Goal: Task Accomplishment & Management: Complete application form

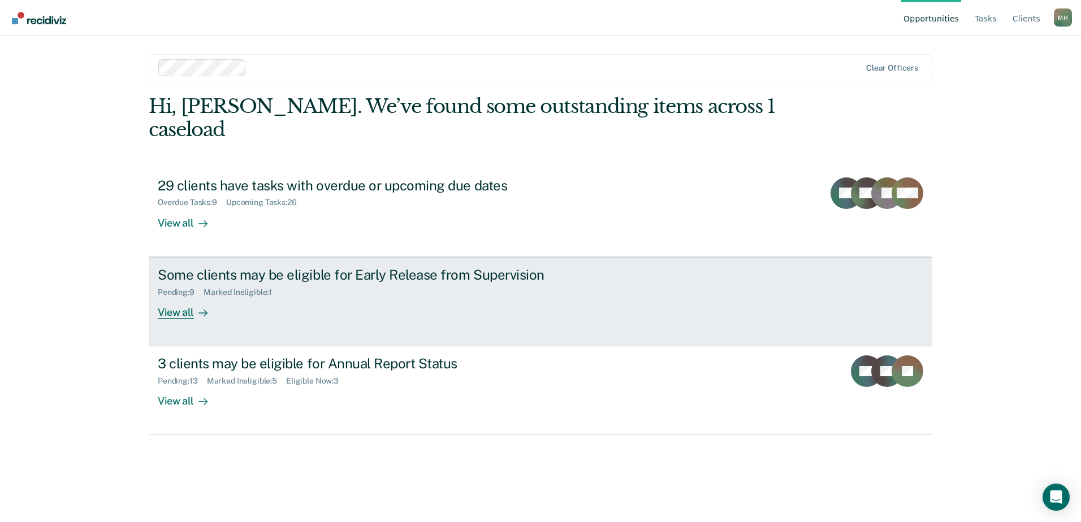
click at [362, 283] on div "Some clients may be eligible for Early Release from Supervision Pending : 9 Mar…" at bounding box center [370, 293] width 424 height 52
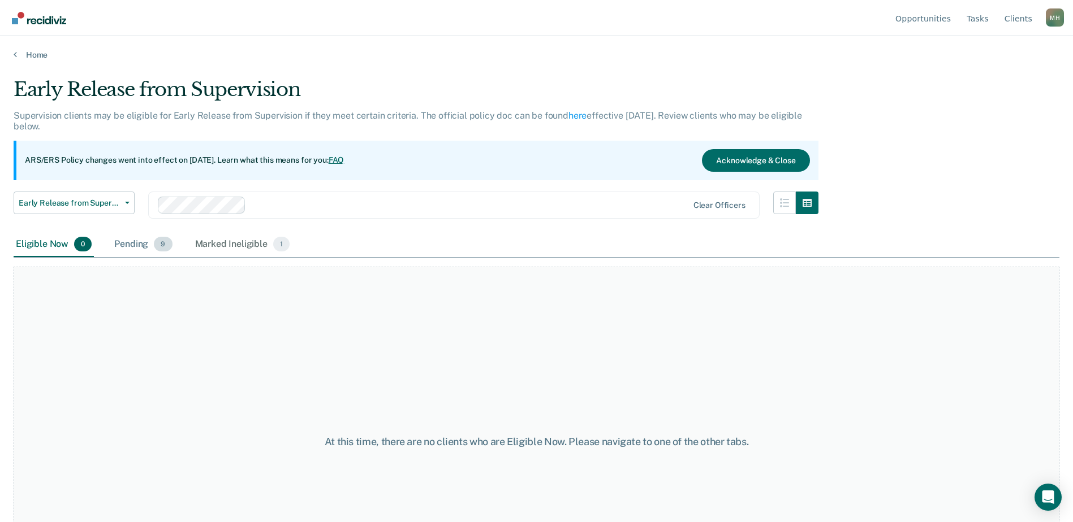
click at [132, 248] on div "Pending 9" at bounding box center [143, 244] width 62 height 25
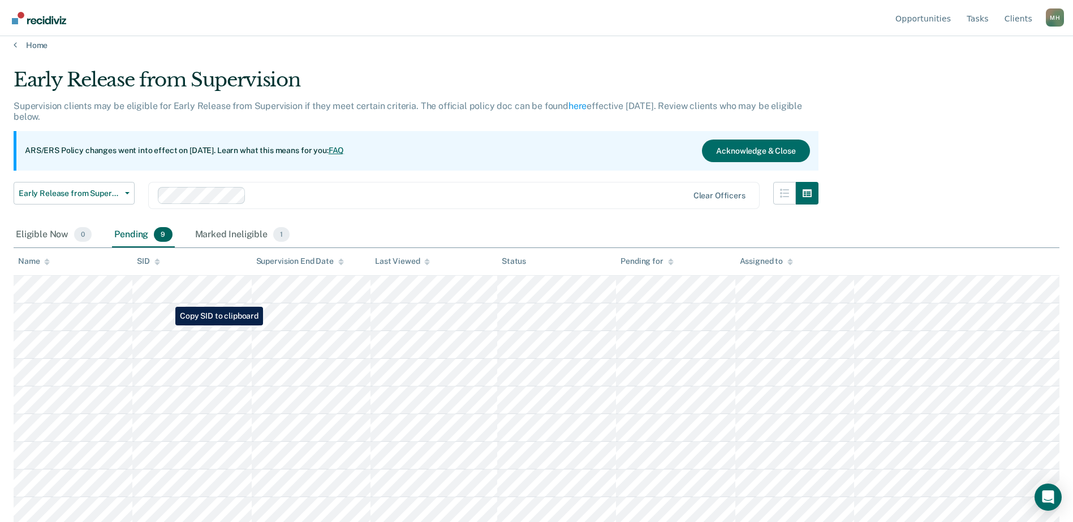
scroll to position [12, 0]
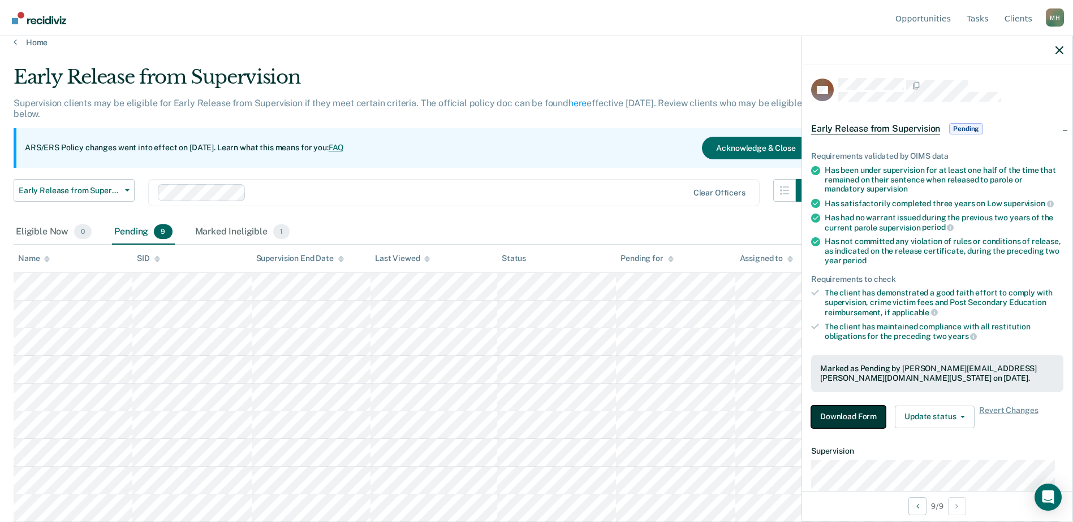
click at [846, 420] on button "Download Form" at bounding box center [848, 417] width 75 height 23
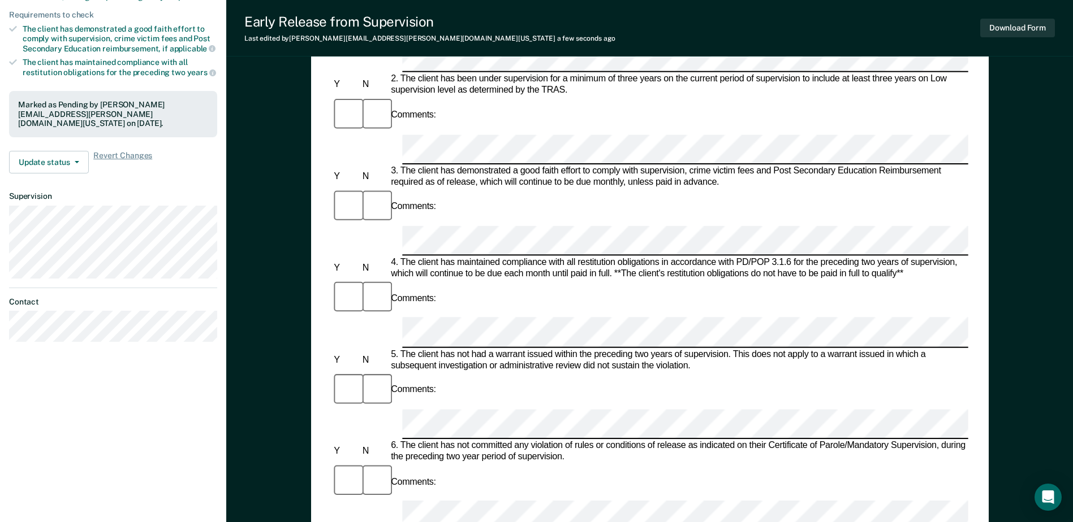
scroll to position [283, 0]
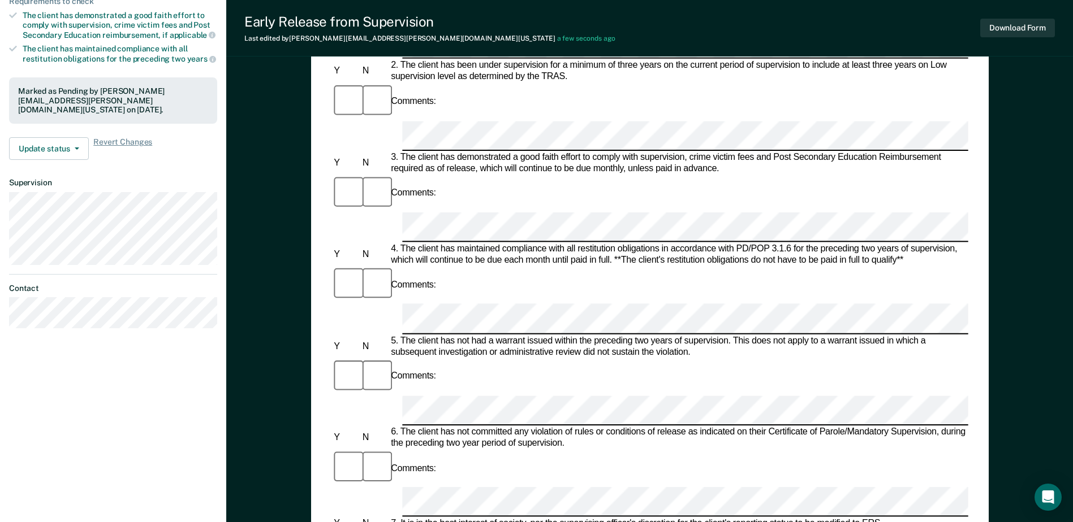
click at [357, 487] on div at bounding box center [649, 502] width 636 height 30
click at [996, 30] on button "Download Form" at bounding box center [1017, 28] width 75 height 19
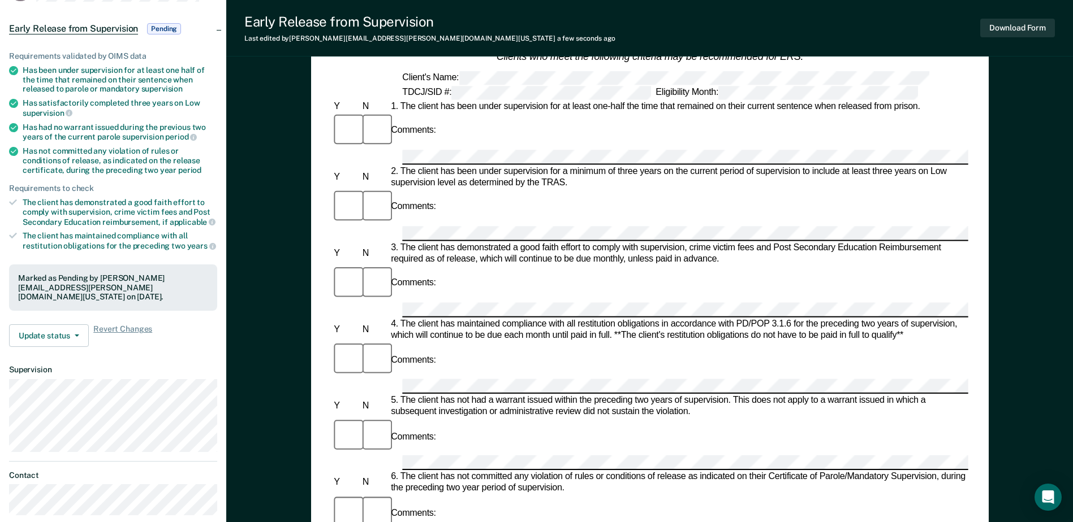
scroll to position [0, 0]
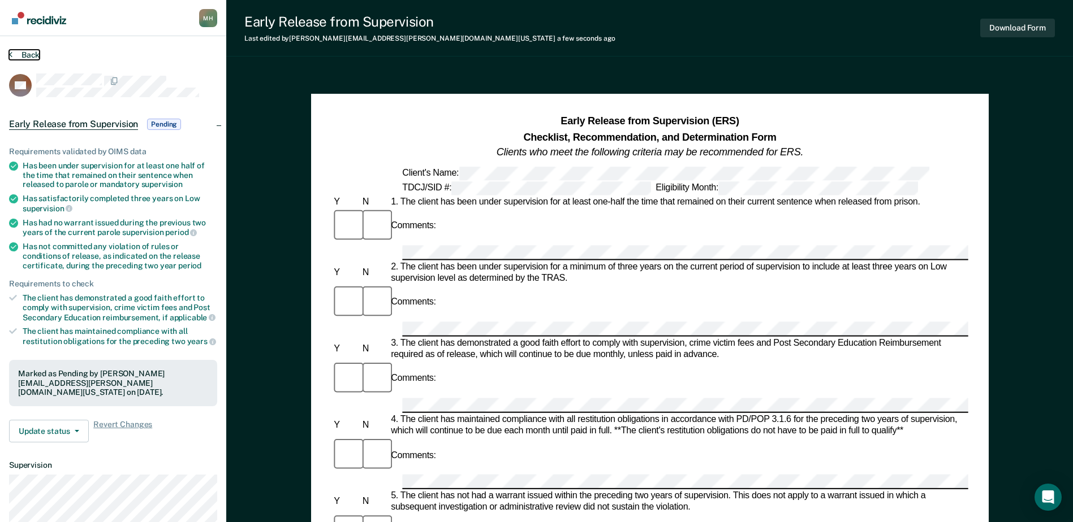
click at [37, 57] on button "Back" at bounding box center [24, 55] width 31 height 10
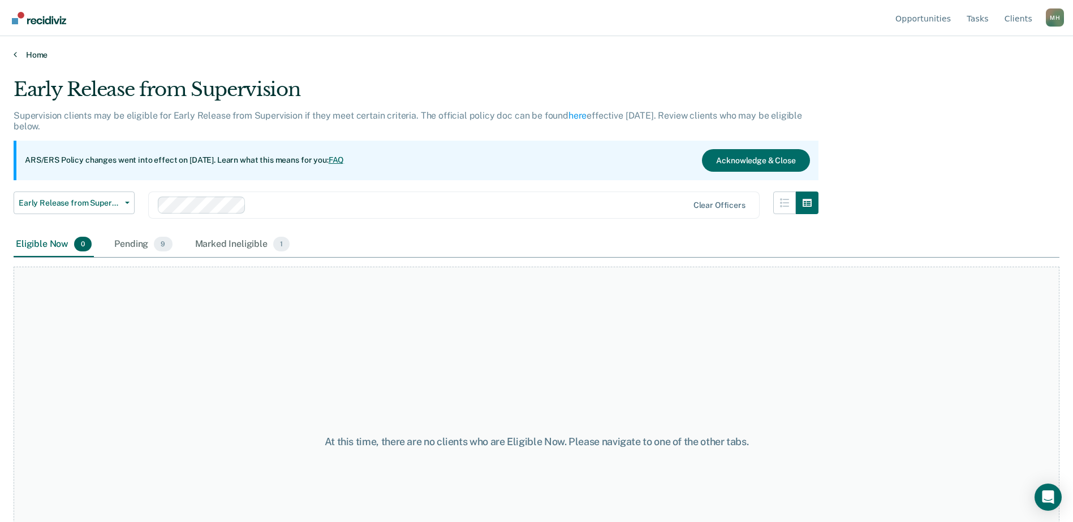
click at [19, 58] on link "Home" at bounding box center [536, 55] width 1045 height 10
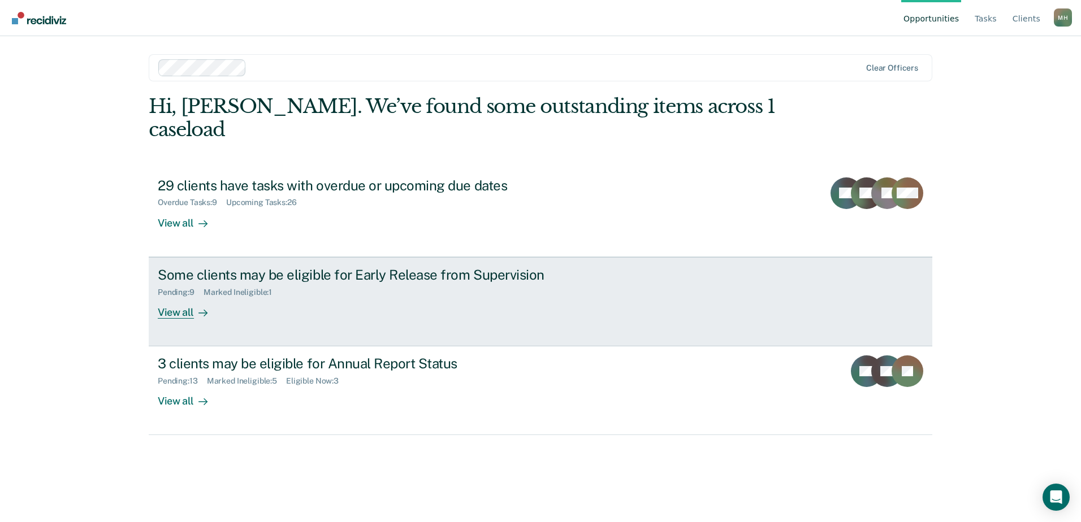
click at [327, 283] on div "Pending : 9 Marked Ineligible : 1" at bounding box center [356, 290] width 397 height 14
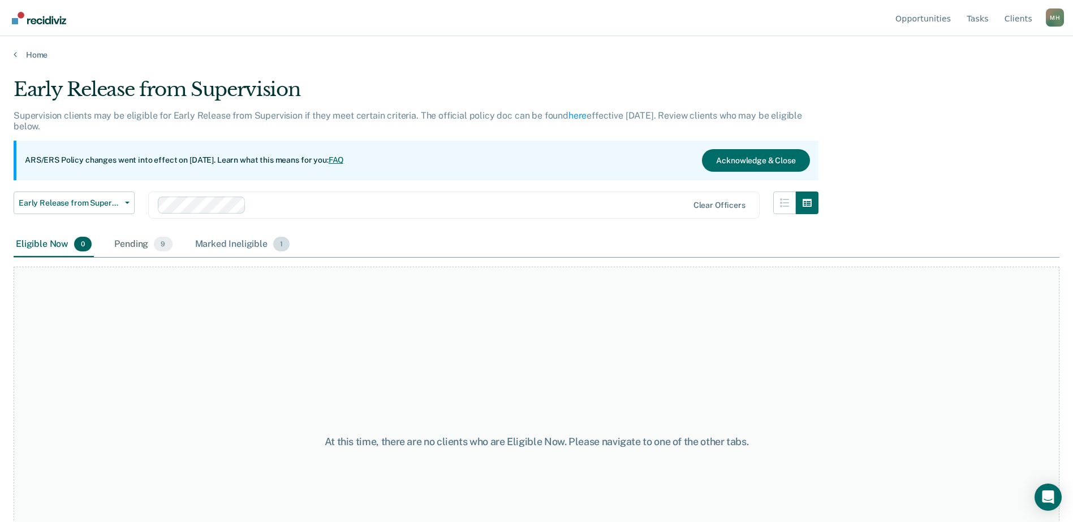
click at [248, 247] on div "Marked Ineligible 1" at bounding box center [243, 244] width 100 height 25
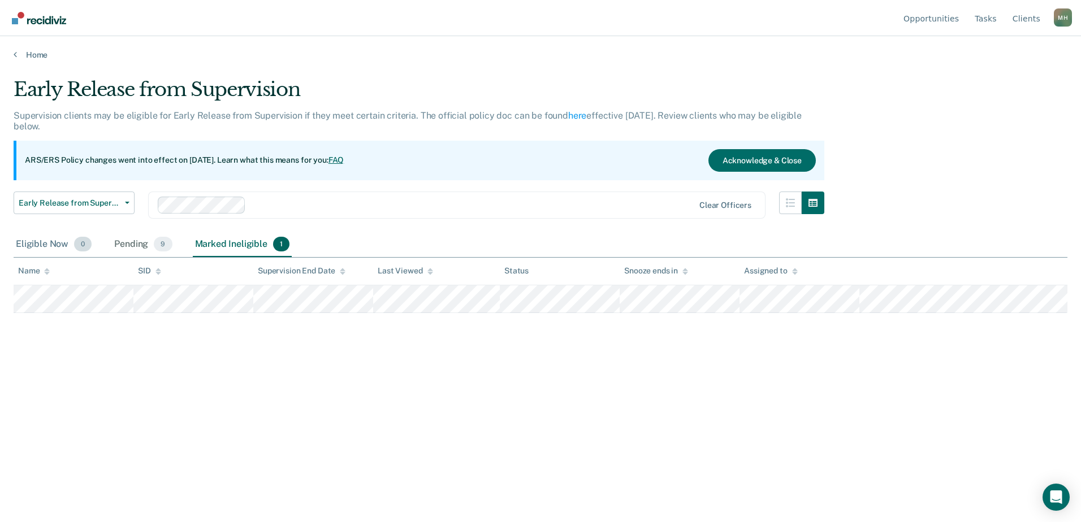
click at [61, 240] on div "Eligible Now 0" at bounding box center [54, 244] width 80 height 25
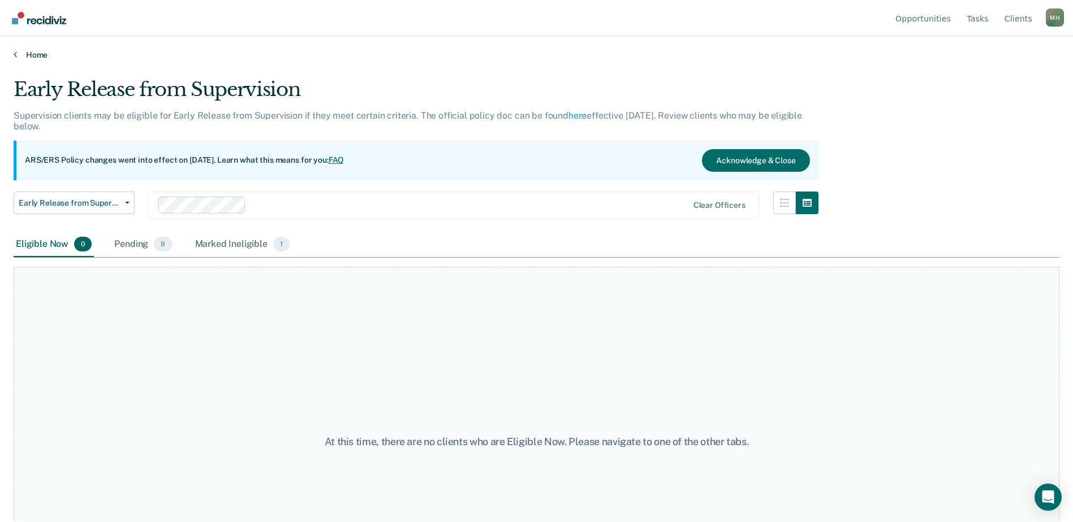
click at [31, 50] on link "Home" at bounding box center [536, 55] width 1045 height 10
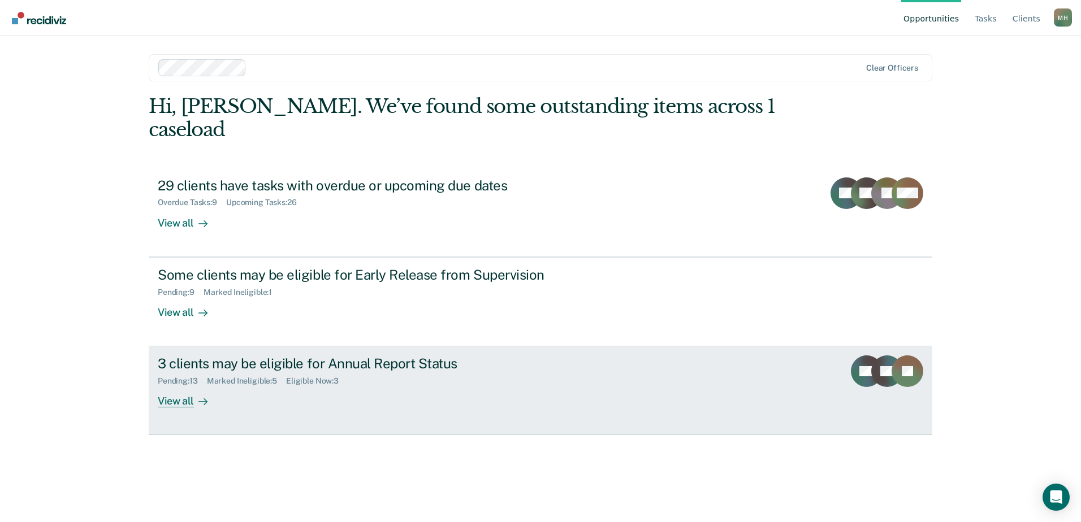
click at [254, 372] on div "Pending : 13 Marked Ineligible : 5 Eligible Now : 3" at bounding box center [356, 379] width 397 height 14
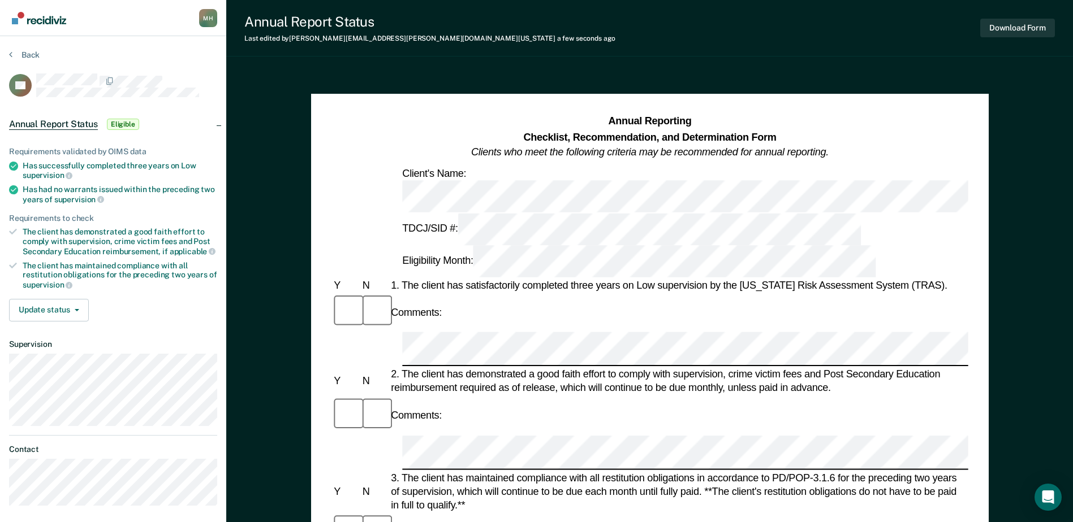
drag, startPoint x: 625, startPoint y: 381, endPoint x: 618, endPoint y: 384, distance: 8.1
click at [623, 513] on div "Comments:" at bounding box center [649, 532] width 636 height 38
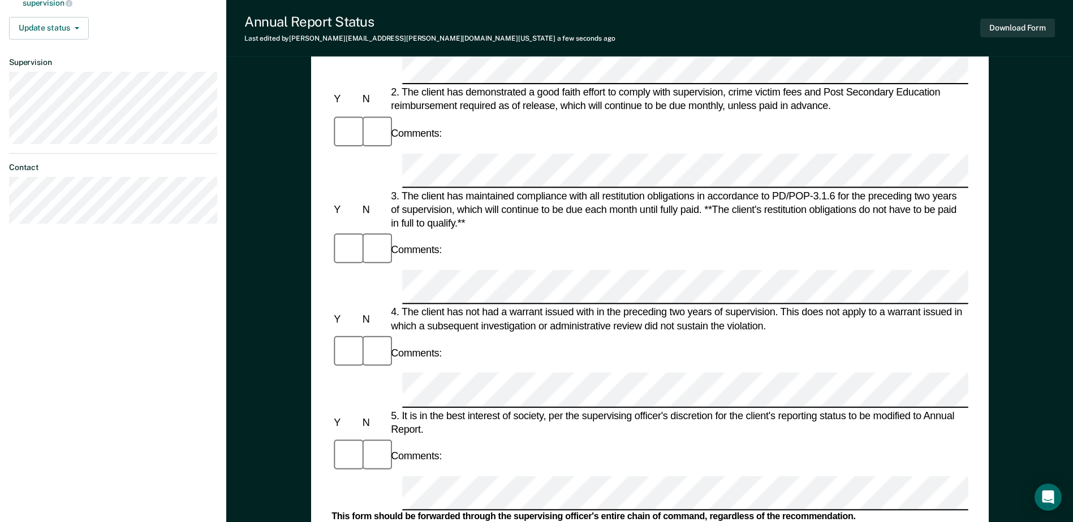
scroll to position [452, 0]
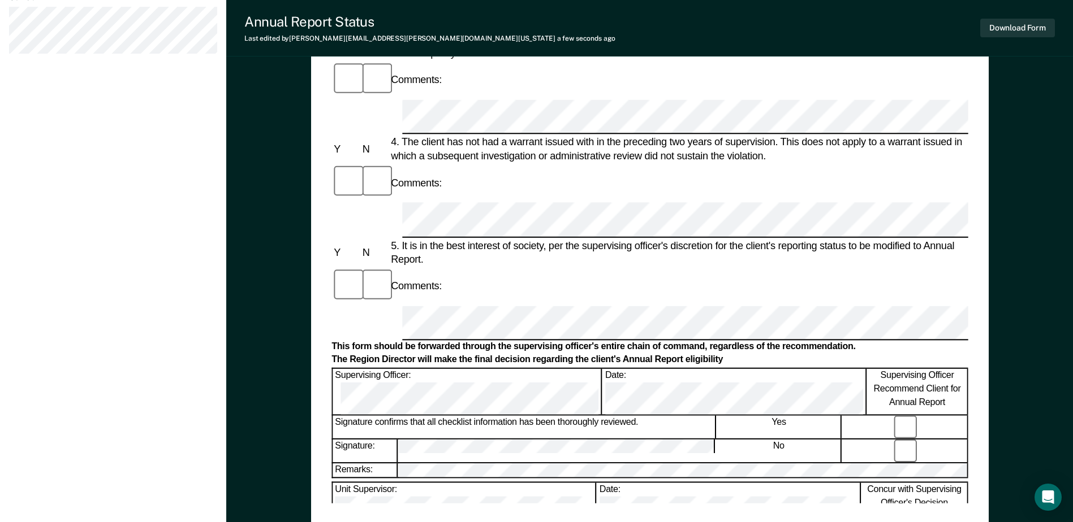
click at [621, 367] on div "Supervising Officer: Date: Supervising Officer Recommend Client for Annual Repo…" at bounding box center [649, 390] width 636 height 47
drag, startPoint x: 455, startPoint y: 494, endPoint x: 514, endPoint y: 484, distance: 59.6
click at [456, 494] on div "Annual Reporting Checklist, Recommendation, and Determination Form Clients who …" at bounding box center [649, 82] width 636 height 841
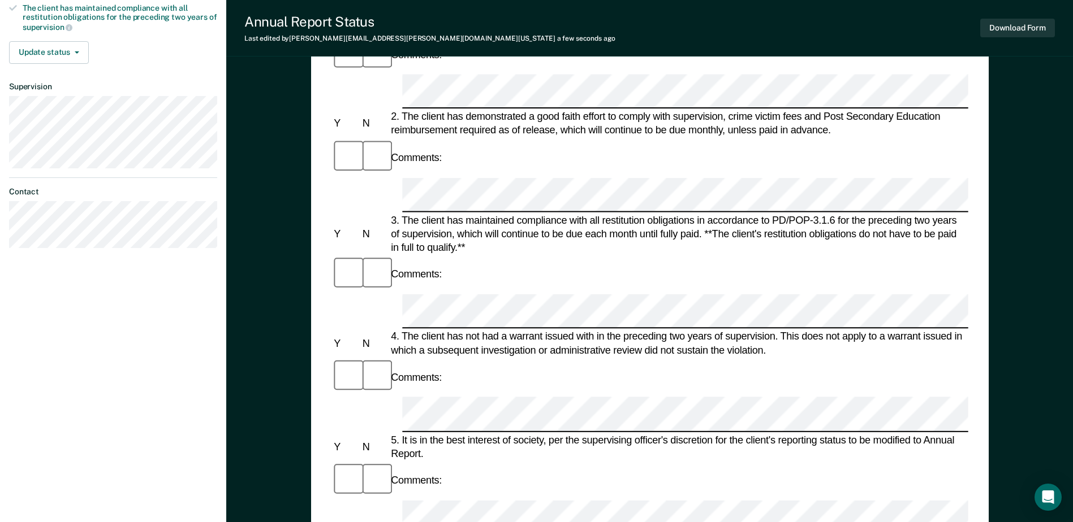
scroll to position [339, 0]
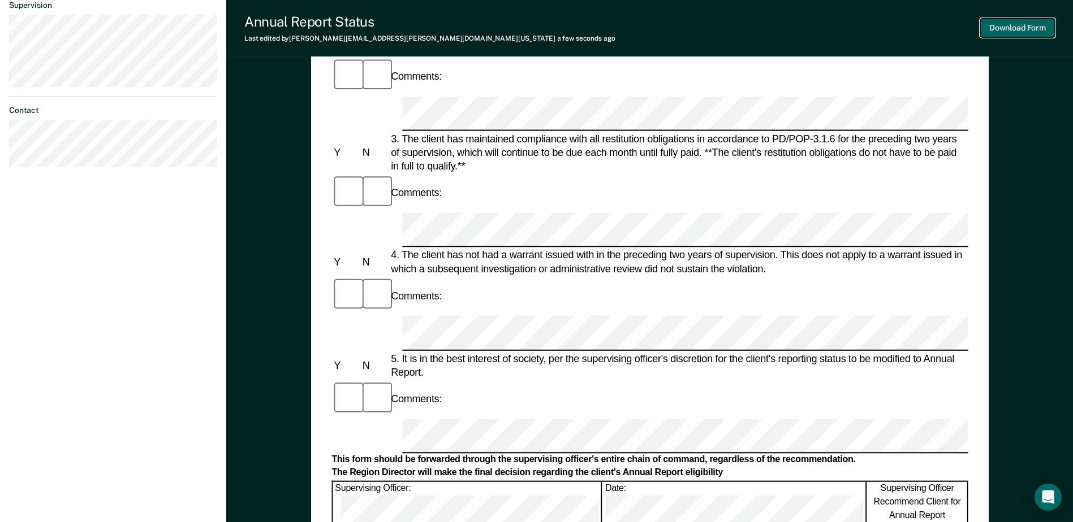
click at [991, 23] on button "Download Form" at bounding box center [1017, 28] width 75 height 19
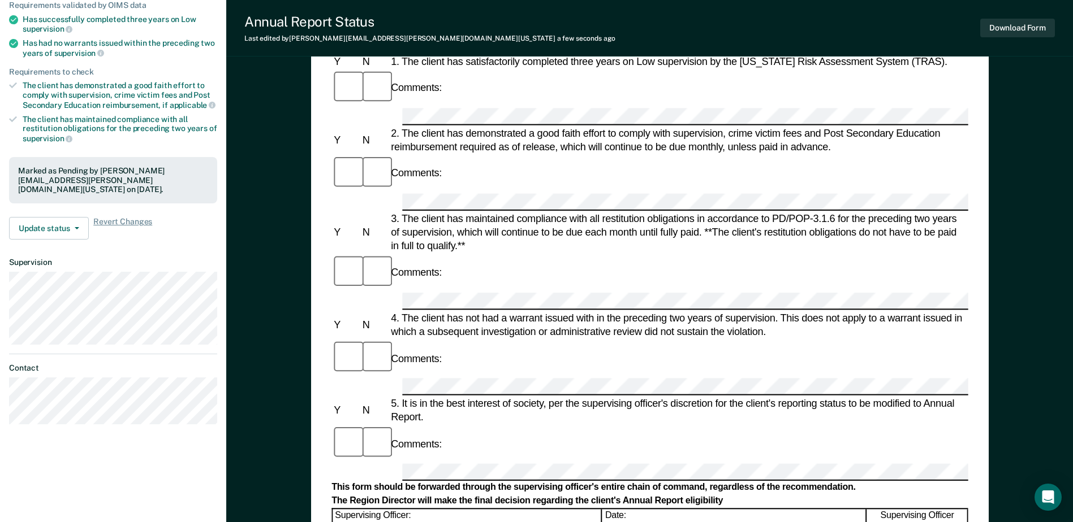
scroll to position [0, 0]
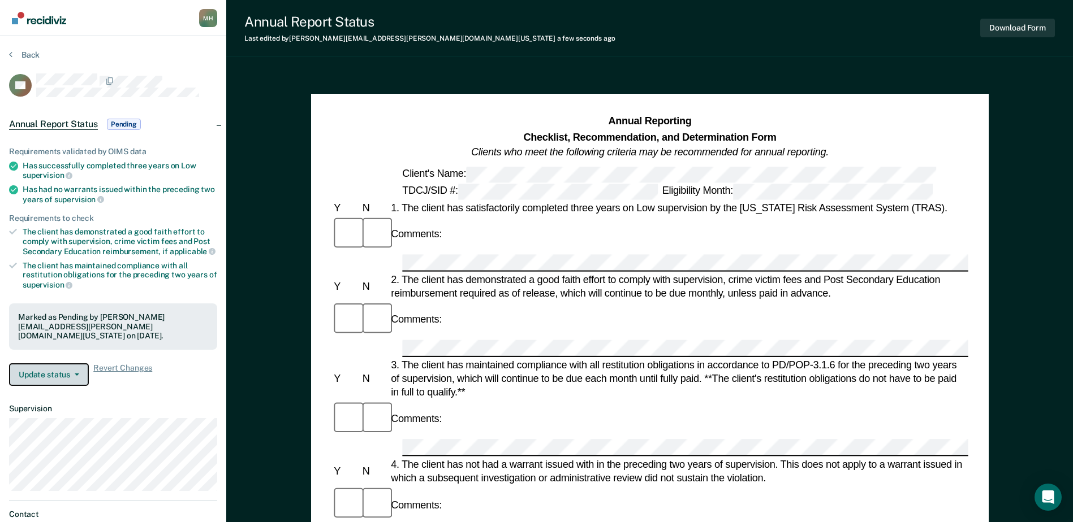
click at [71, 379] on button "Update status" at bounding box center [49, 375] width 80 height 23
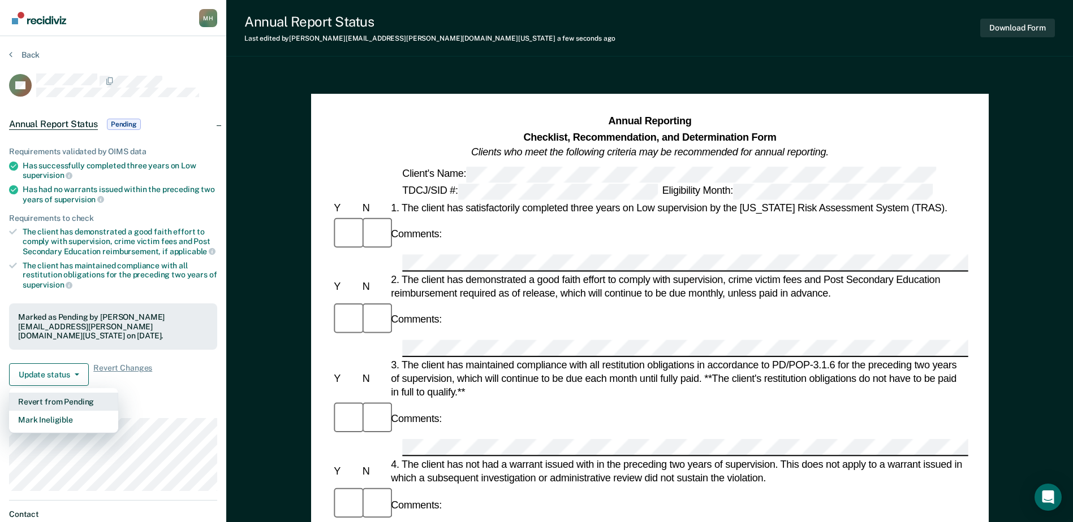
click at [62, 394] on button "Revert from Pending" at bounding box center [63, 402] width 109 height 18
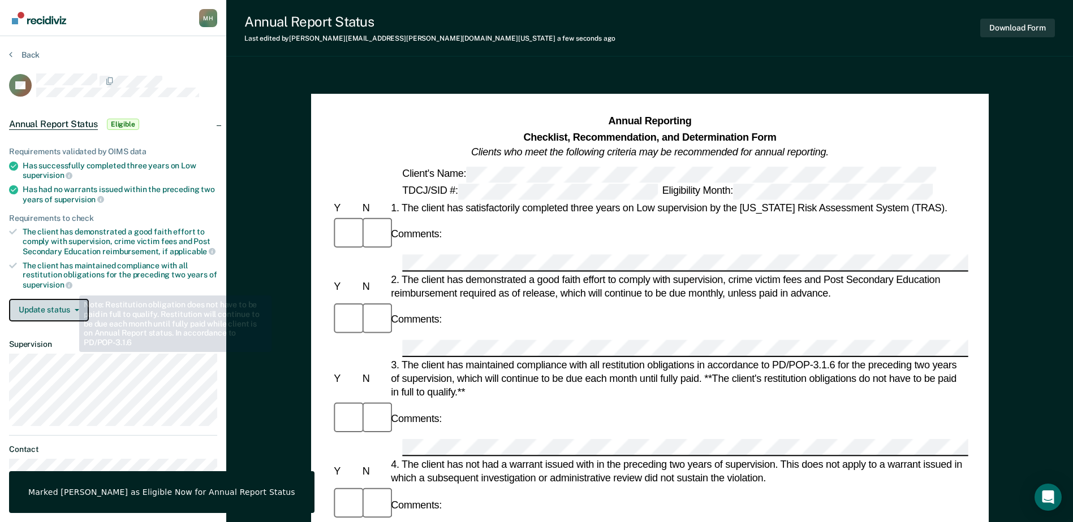
click at [58, 305] on button "Update status" at bounding box center [49, 310] width 80 height 23
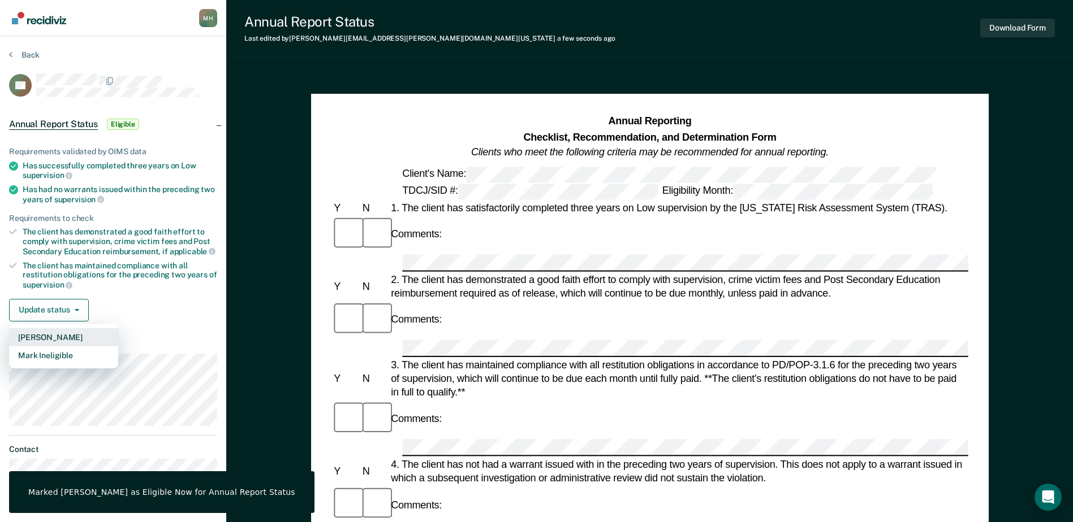
click at [59, 336] on button "Mark Pending" at bounding box center [63, 337] width 109 height 18
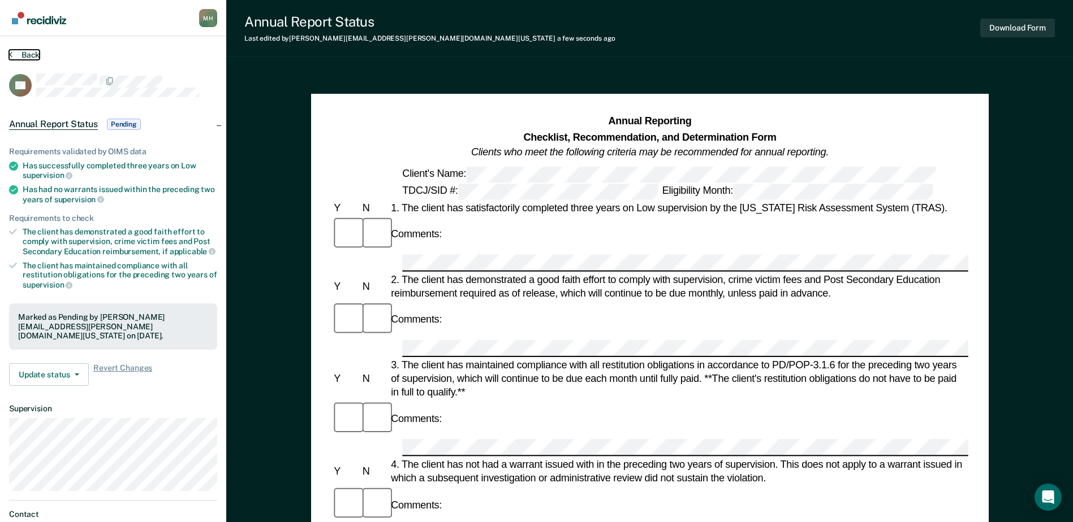
click at [34, 50] on button "Back" at bounding box center [24, 55] width 31 height 10
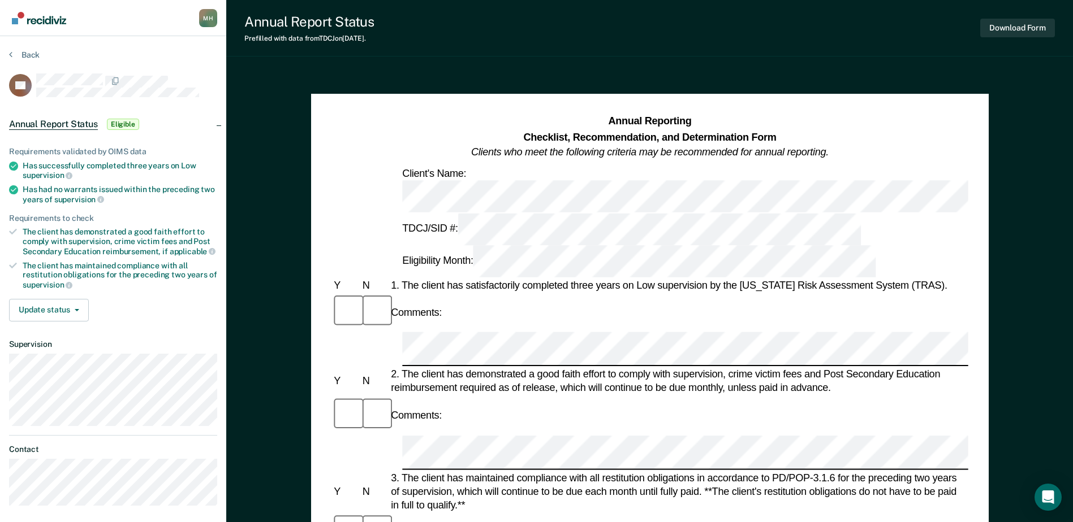
click at [465, 471] on div "3. The client has maintained compliance with all restitution obligations in acc…" at bounding box center [678, 491] width 580 height 41
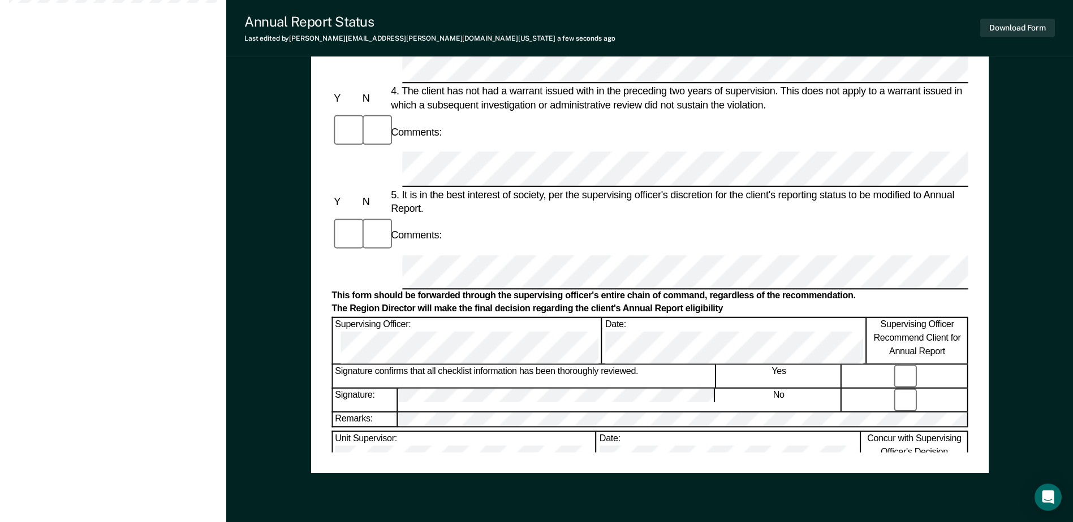
scroll to position [509, 0]
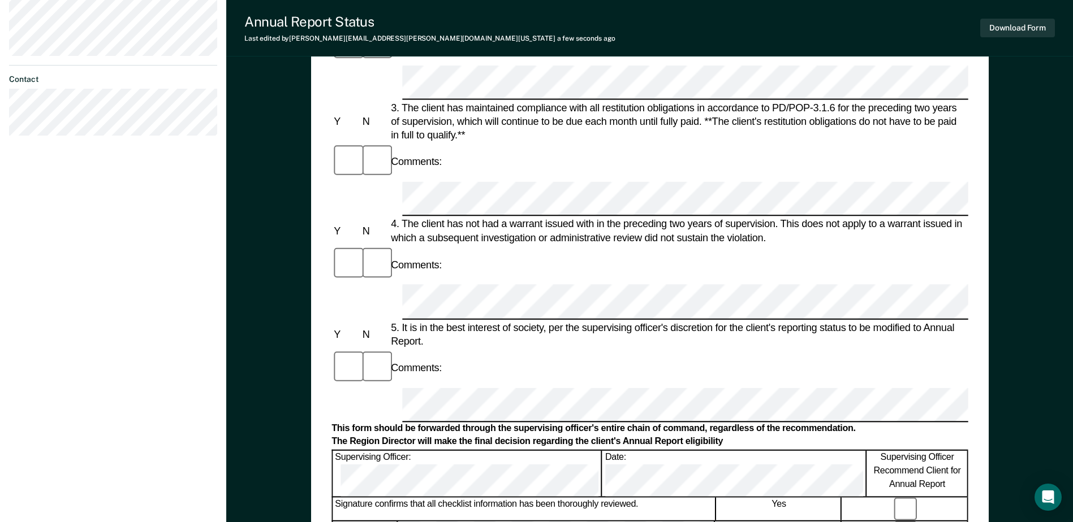
scroll to position [542, 0]
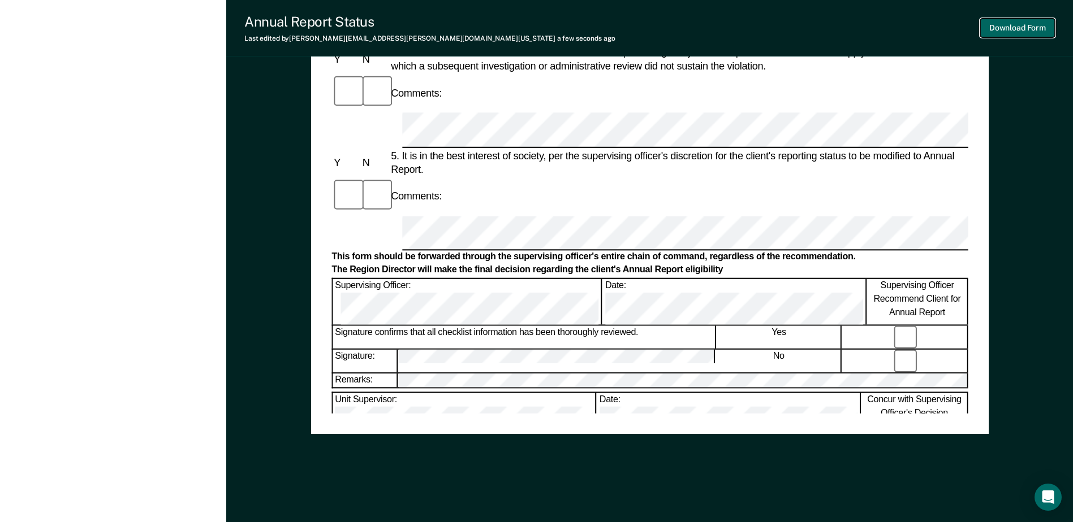
click at [1016, 19] on button "Download Form" at bounding box center [1017, 28] width 75 height 19
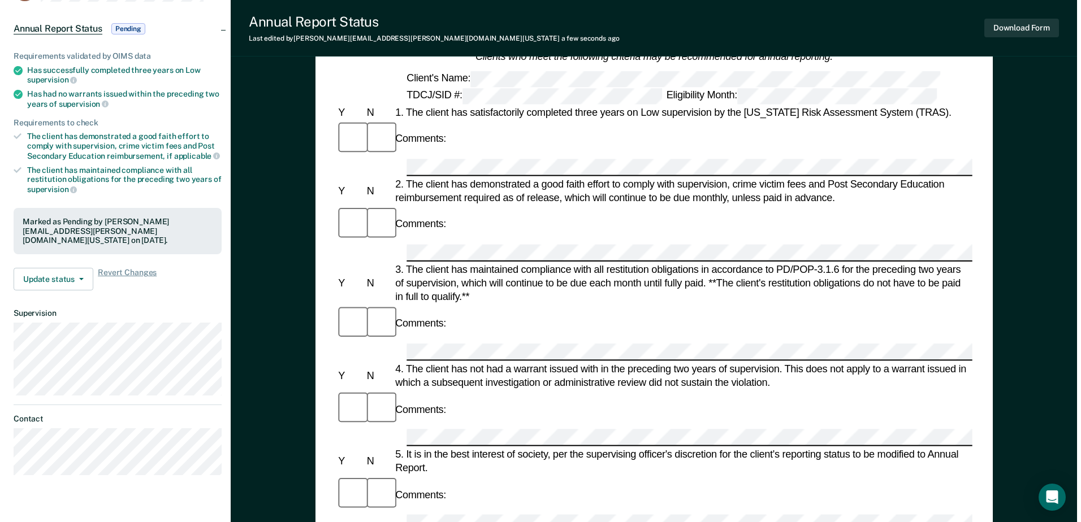
scroll to position [0, 0]
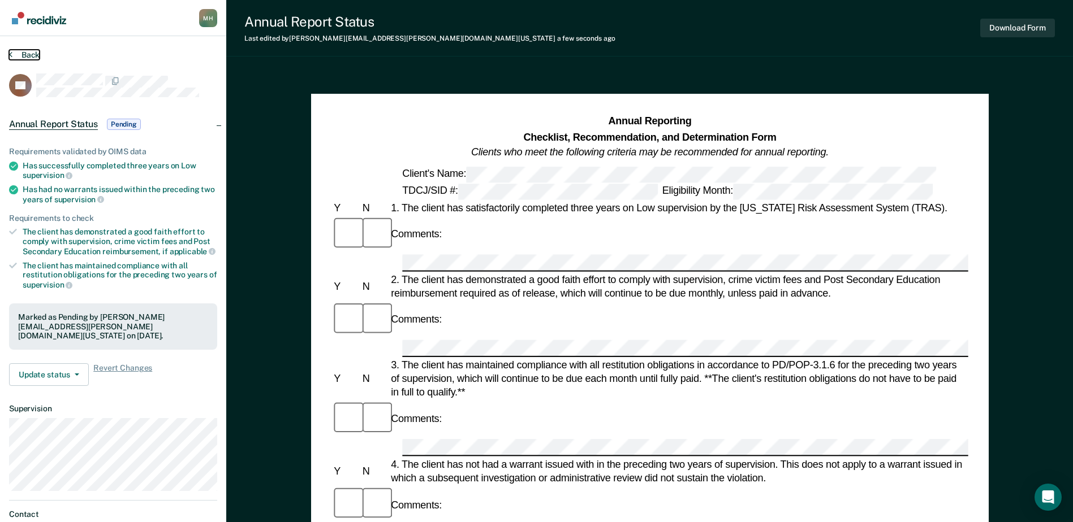
click at [38, 52] on button "Back" at bounding box center [24, 55] width 31 height 10
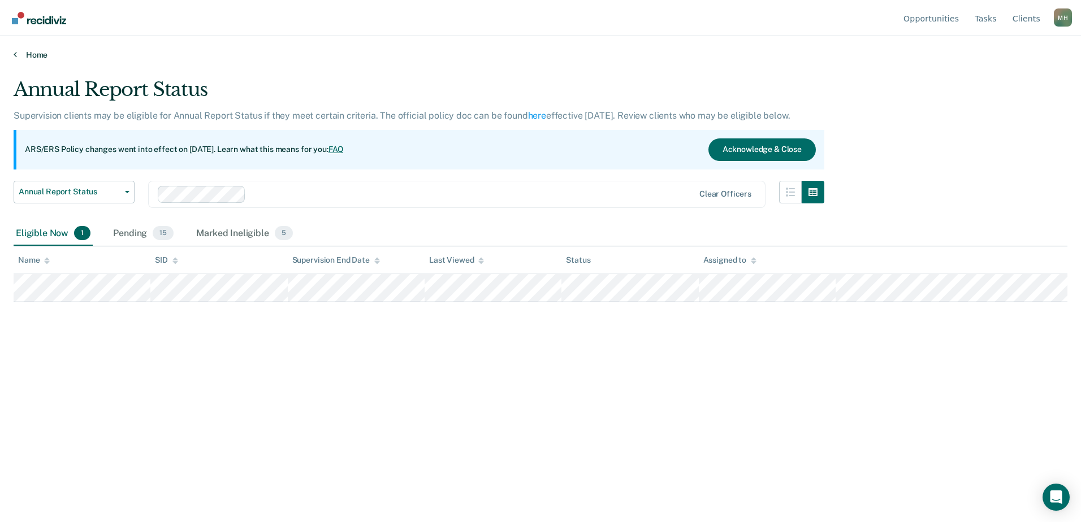
click at [44, 54] on link "Home" at bounding box center [541, 55] width 1054 height 10
